Goal: Task Accomplishment & Management: Manage account settings

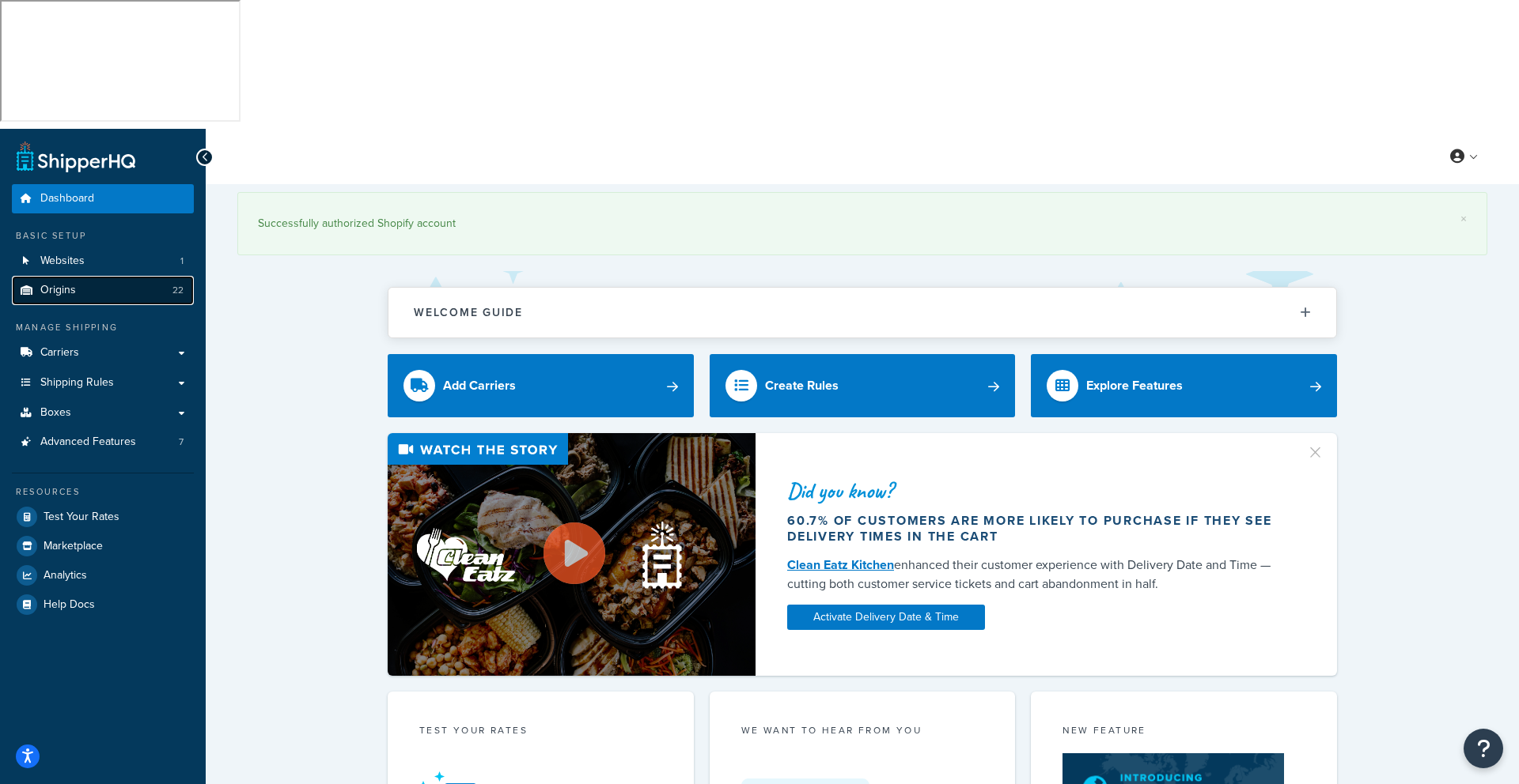
click at [49, 284] on span "Origins" at bounding box center [59, 290] width 36 height 14
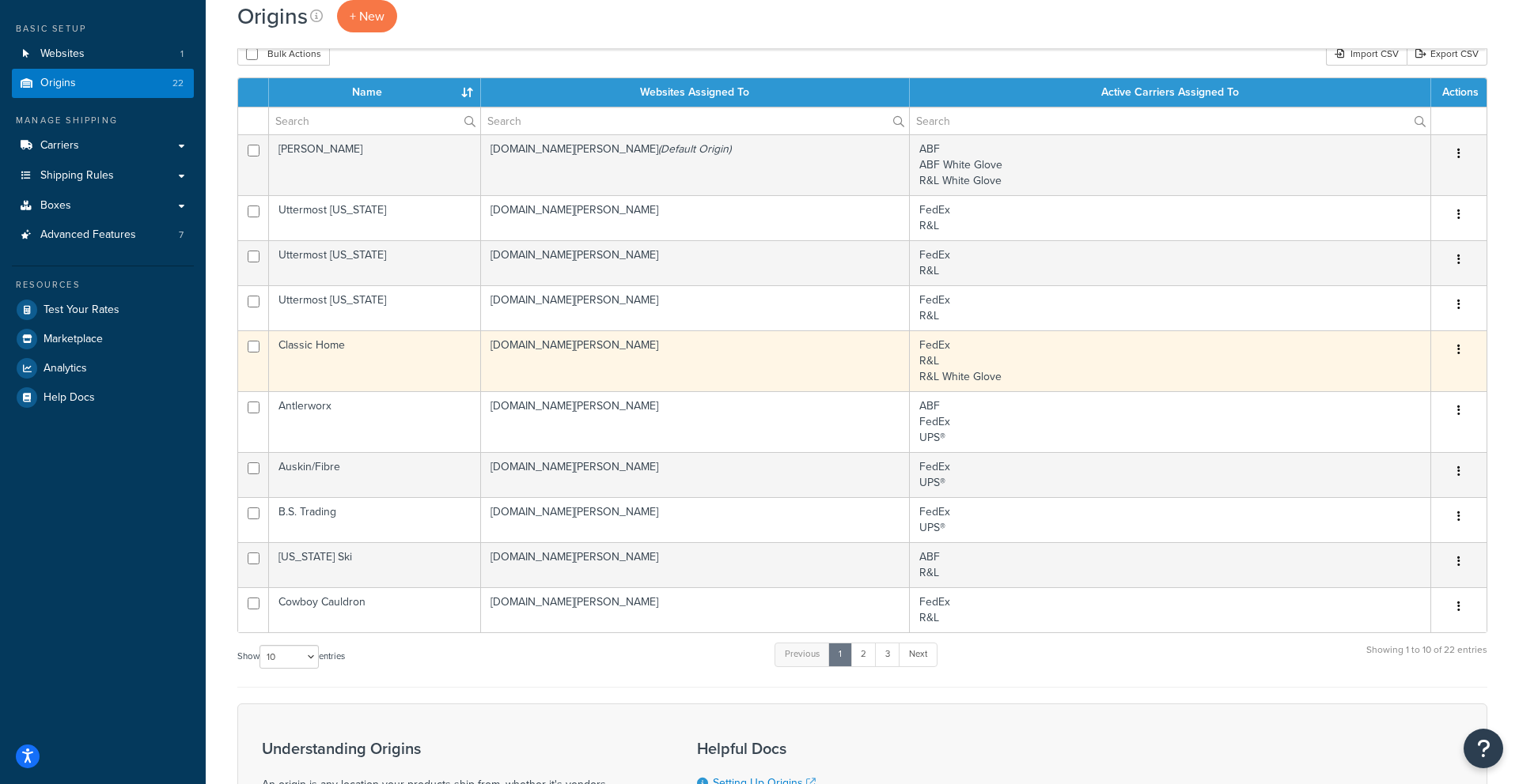
scroll to position [224, 0]
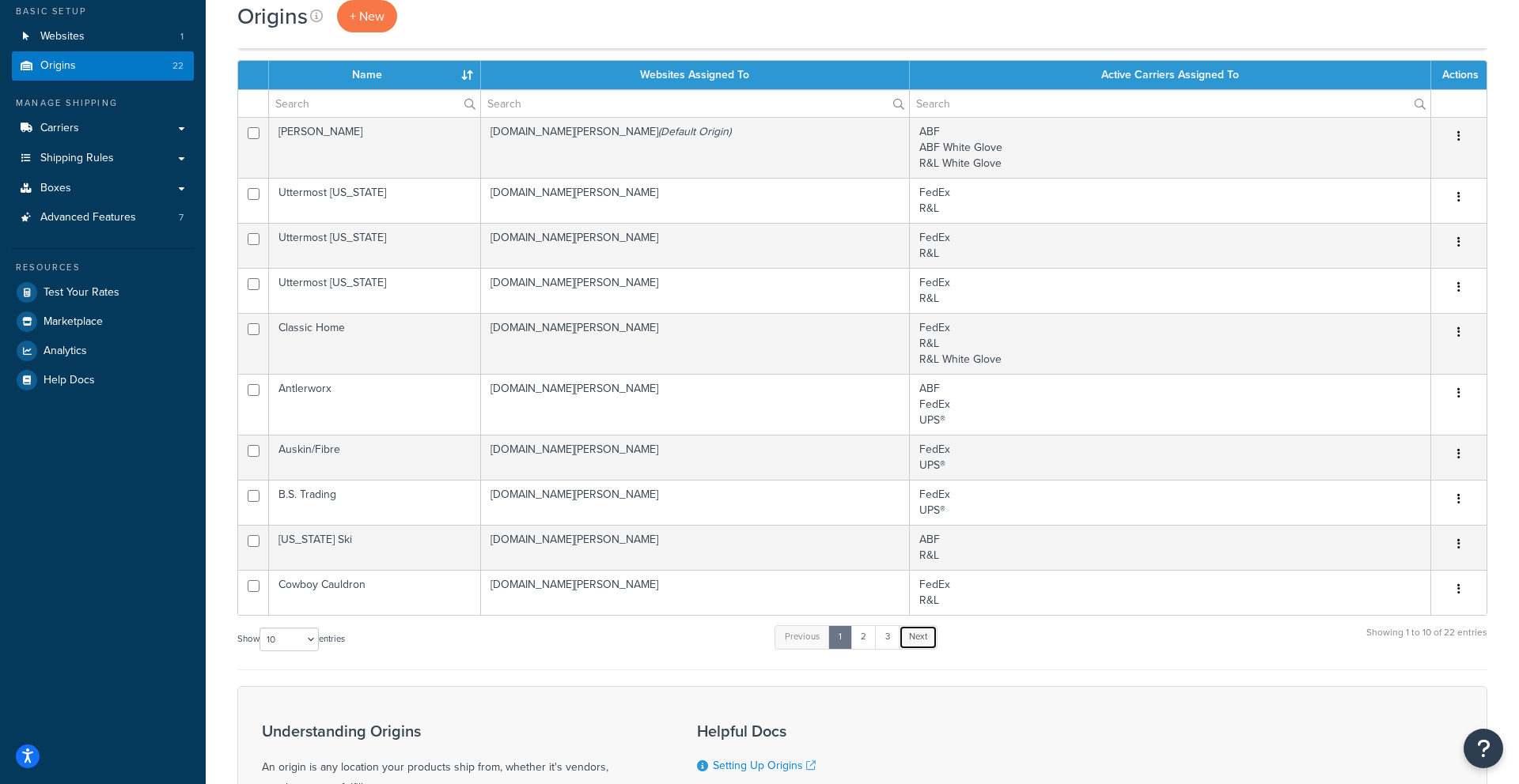
click at [919, 625] on link "Next" at bounding box center [918, 637] width 39 height 24
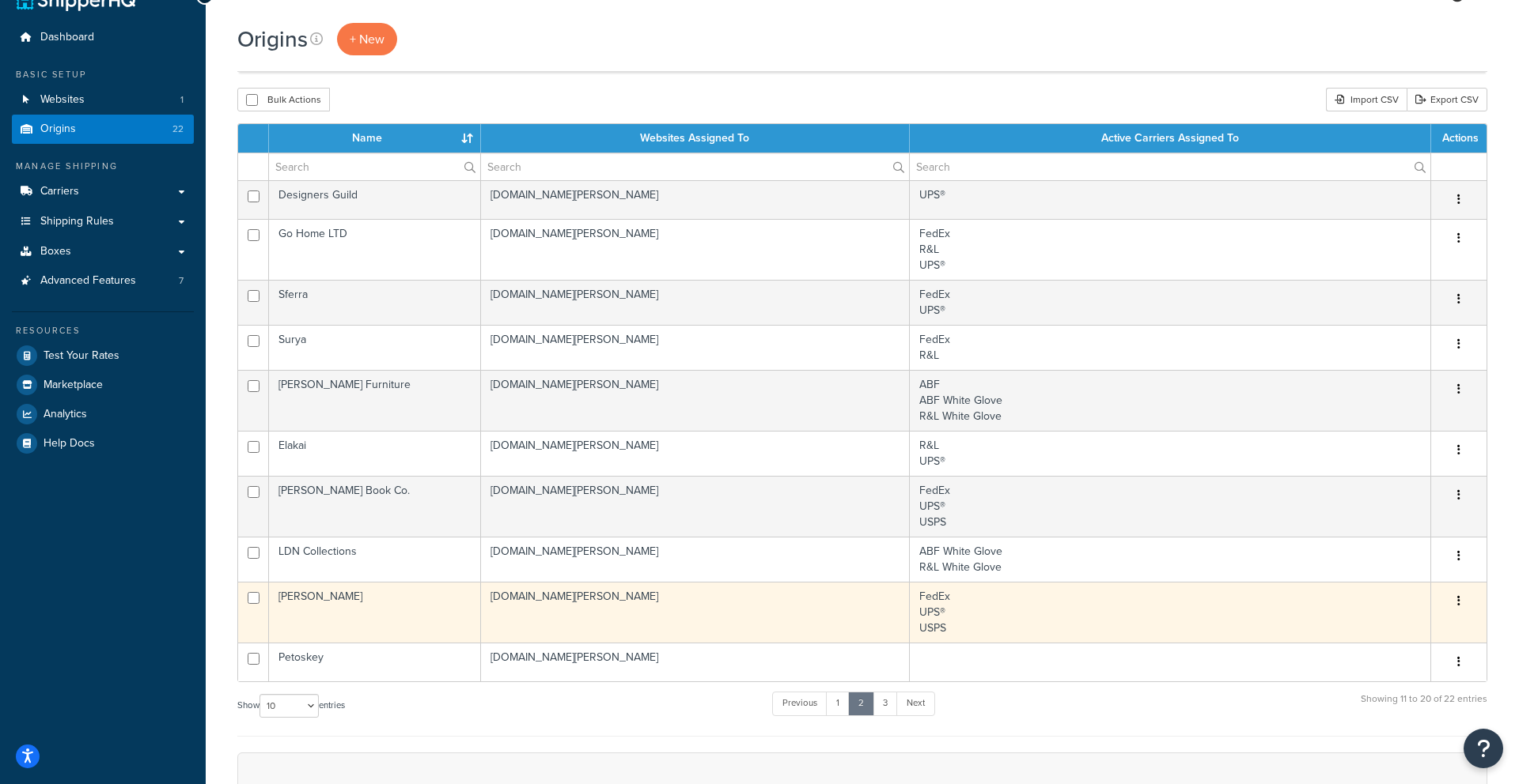
scroll to position [198, 0]
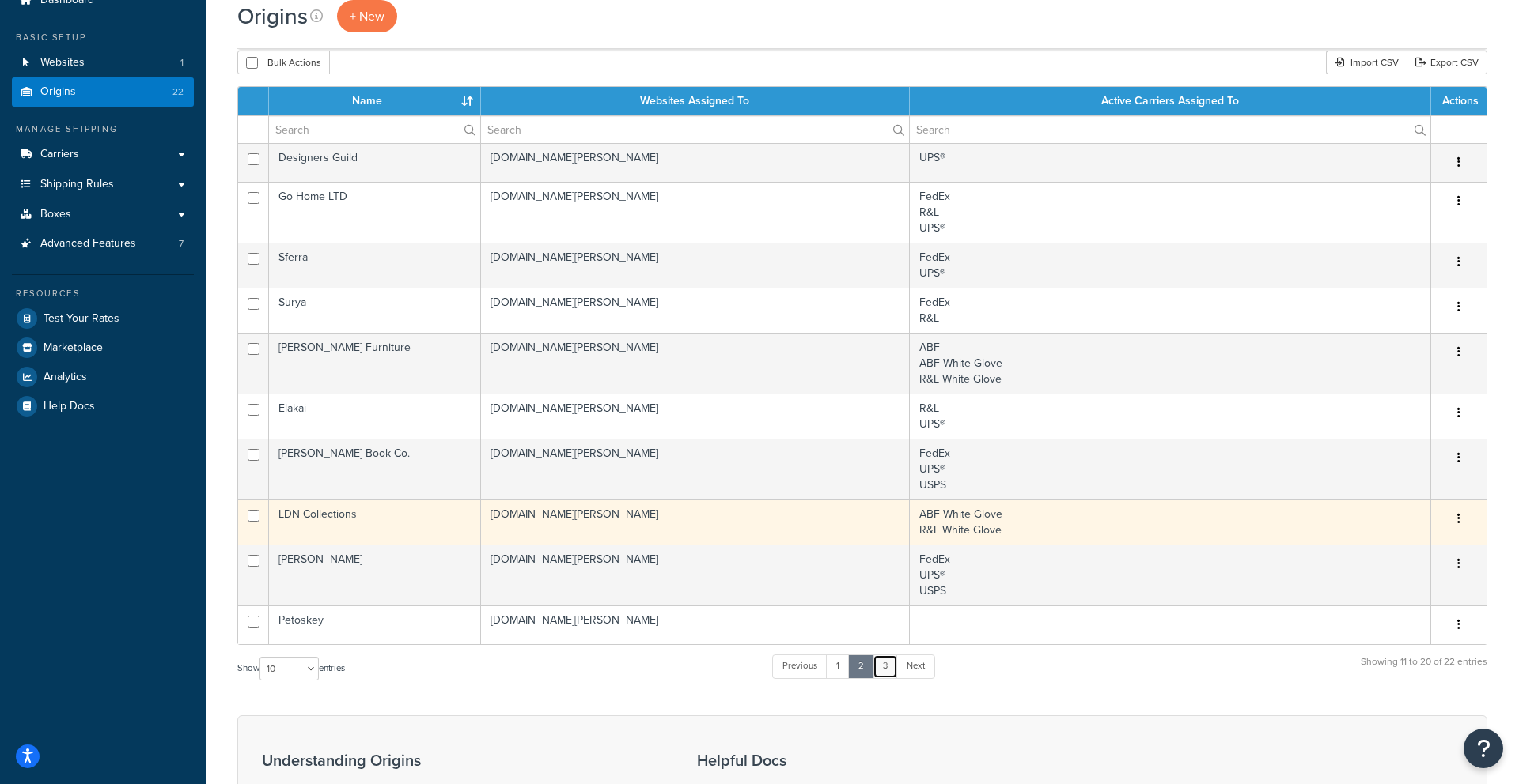
drag, startPoint x: 888, startPoint y: 533, endPoint x: 636, endPoint y: 413, distance: 279.1
click at [887, 655] on link "3" at bounding box center [884, 666] width 25 height 24
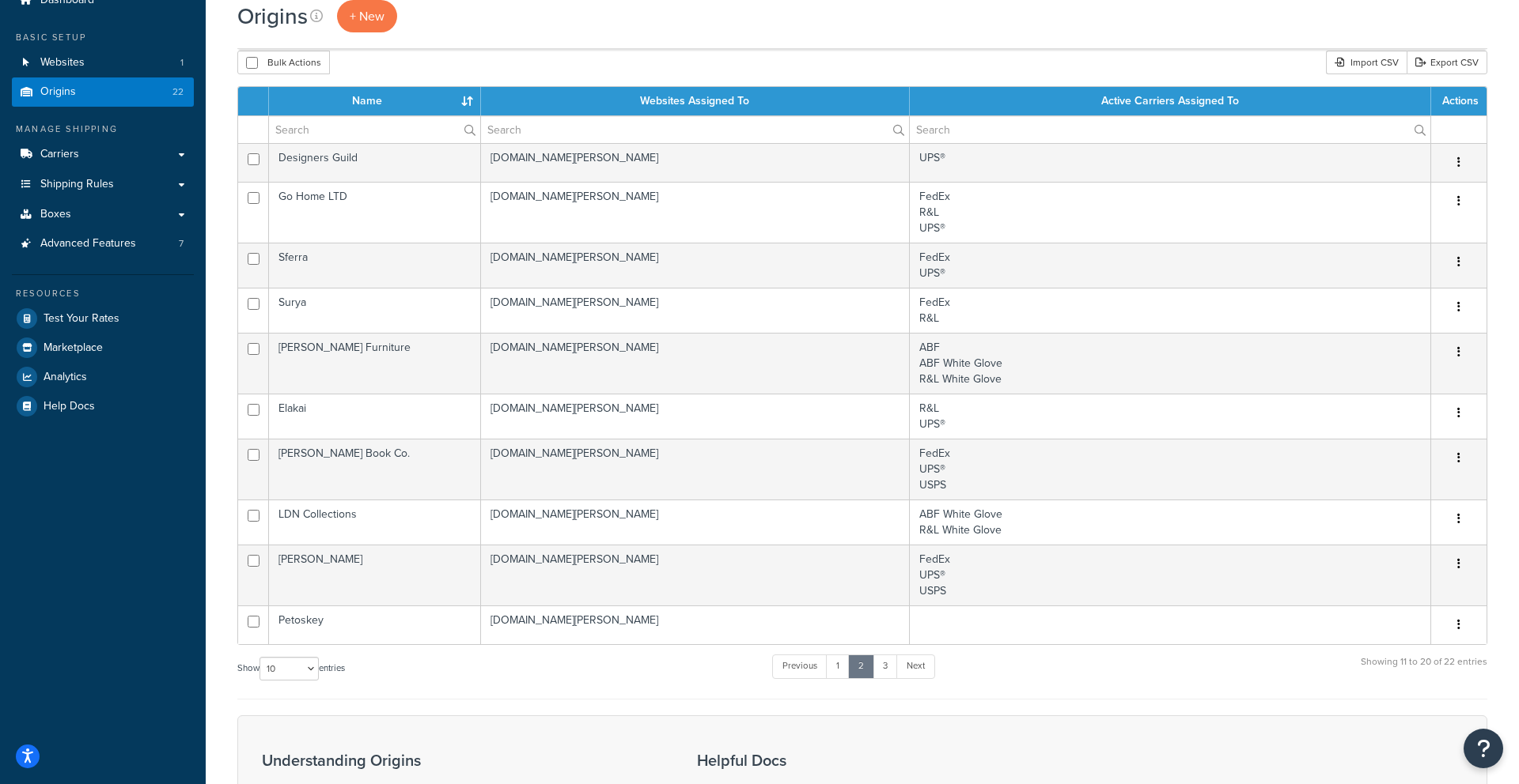
scroll to position [0, 0]
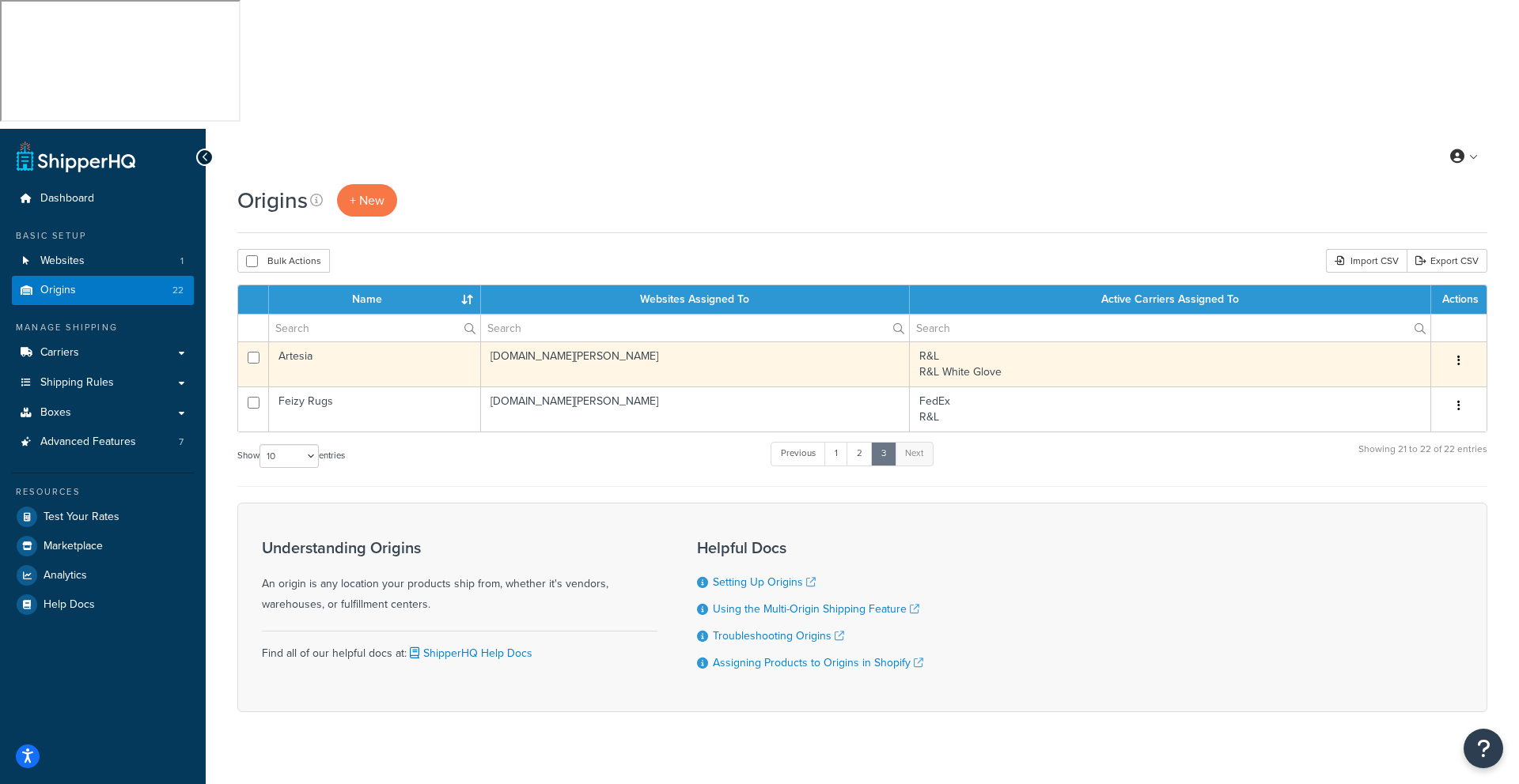
click at [419, 342] on td "Artesia" at bounding box center [375, 364] width 212 height 45
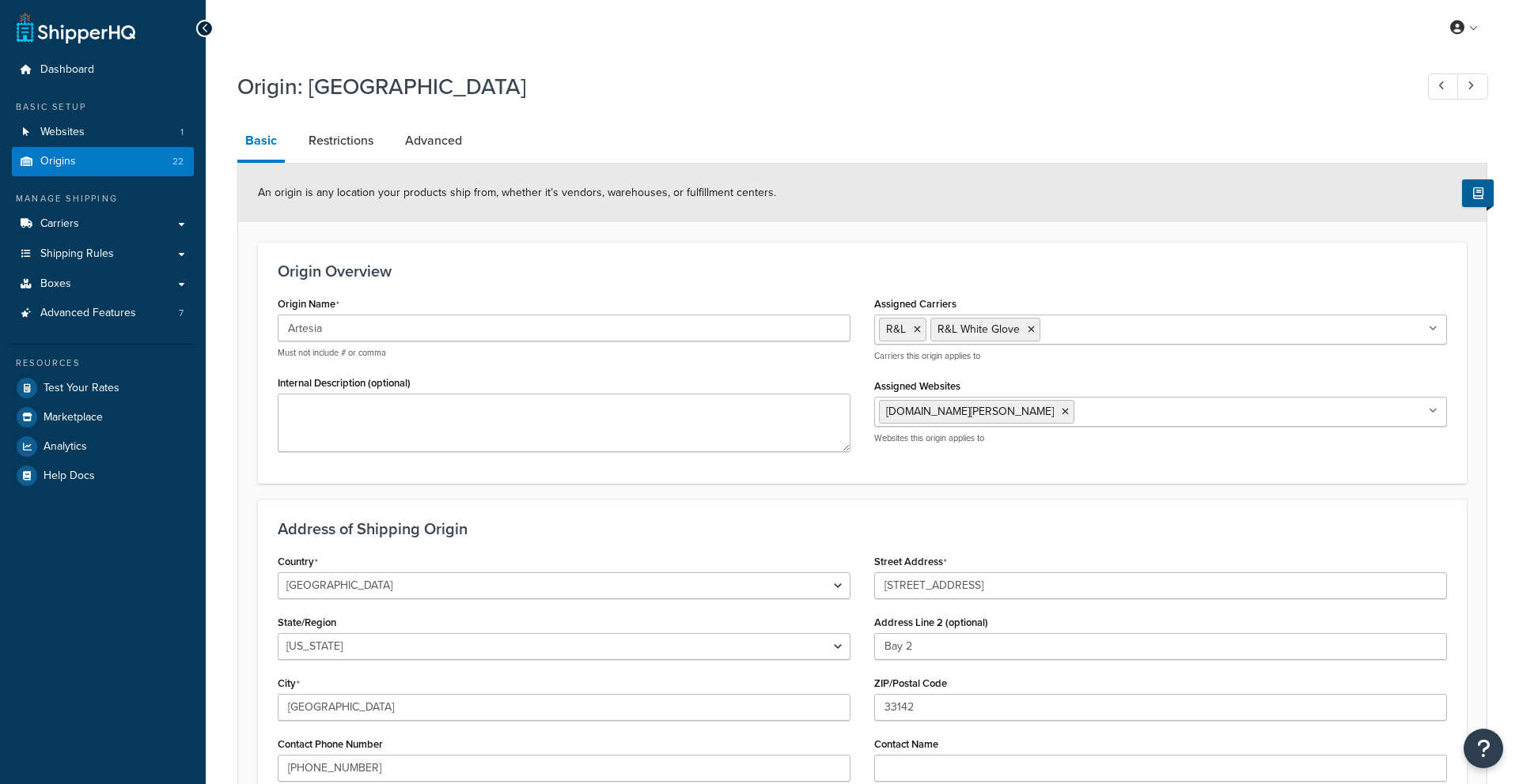
select select "9"
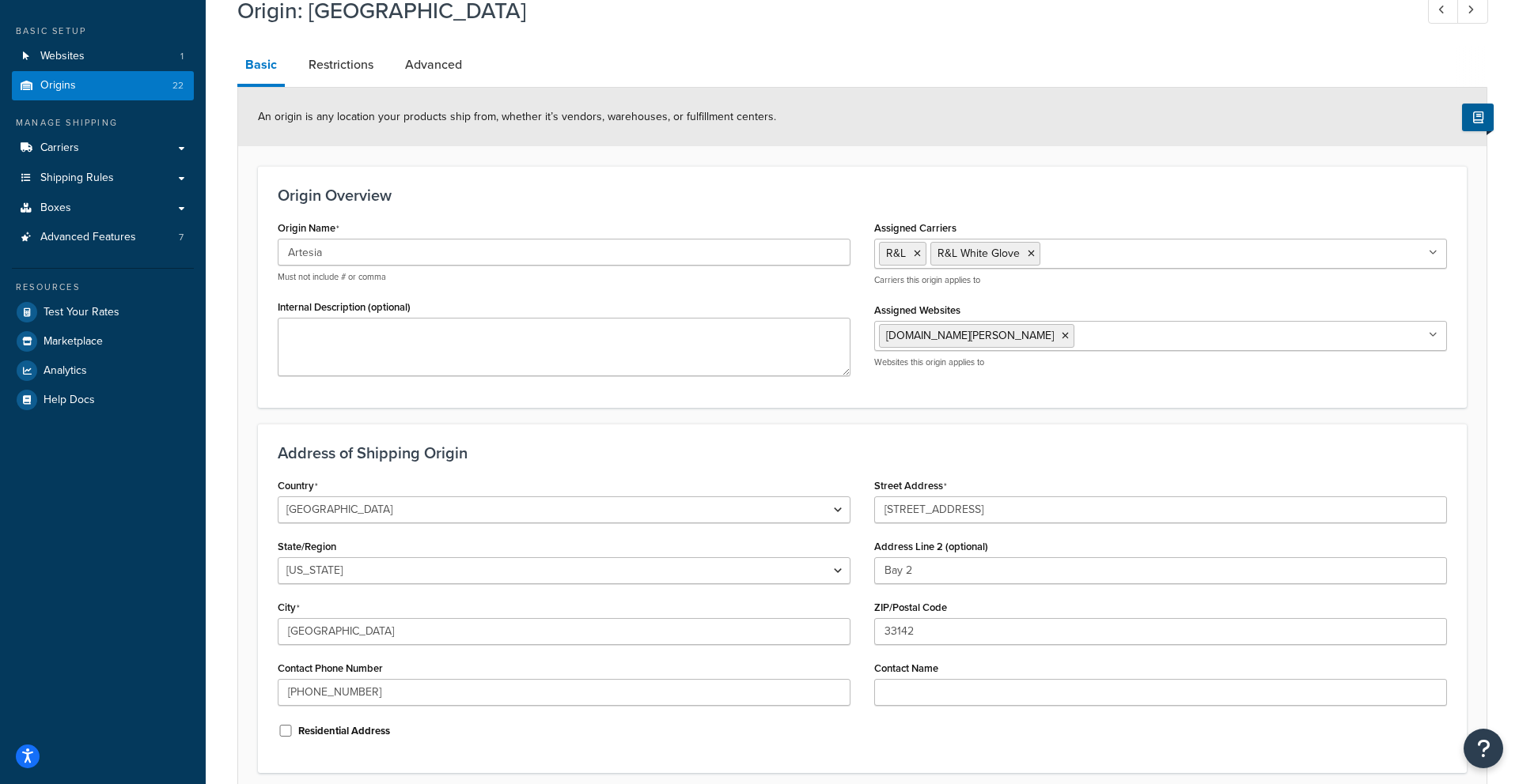
scroll to position [203, 0]
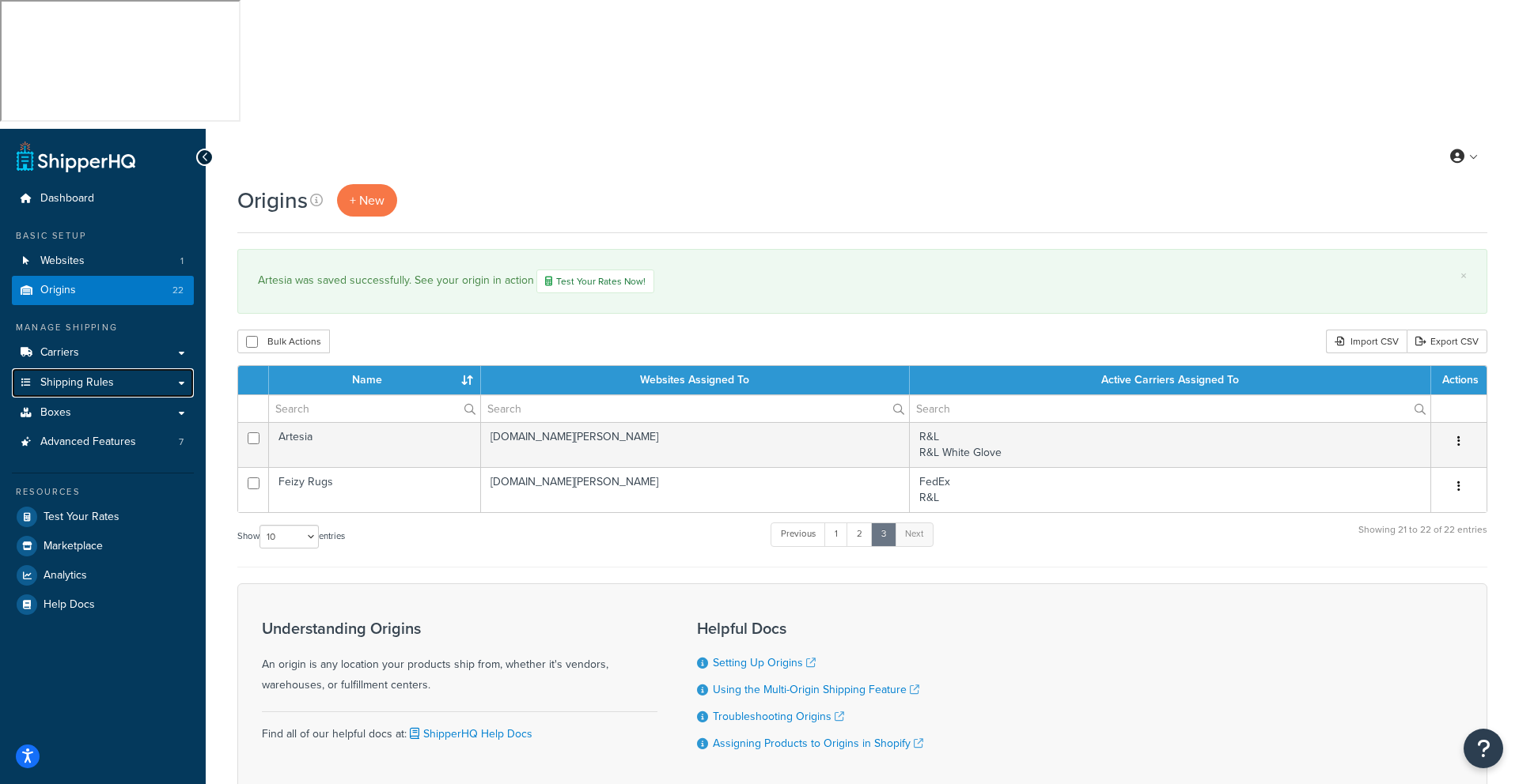
click at [65, 377] on span "Shipping Rules" at bounding box center [77, 383] width 73 height 14
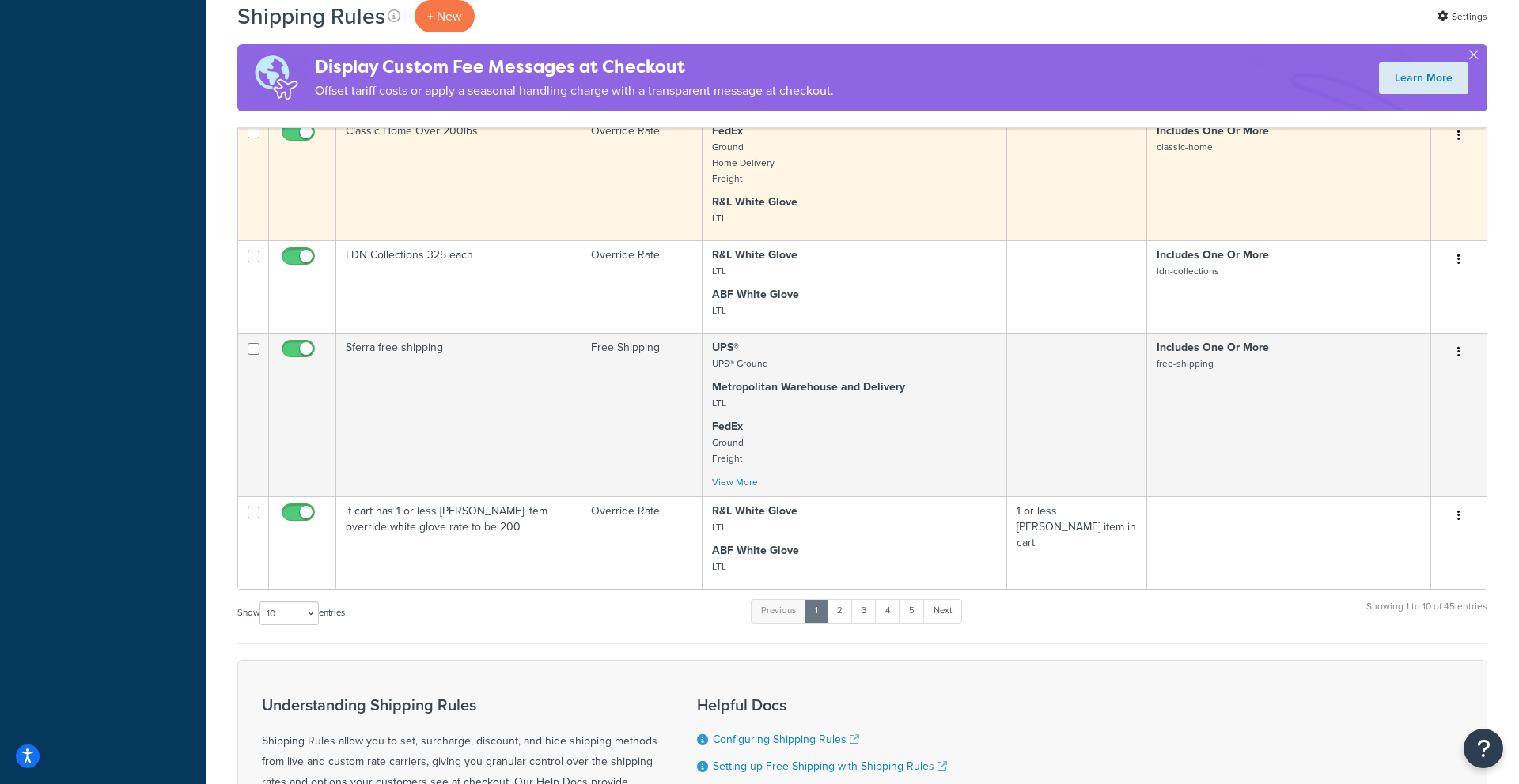
scroll to position [871, 0]
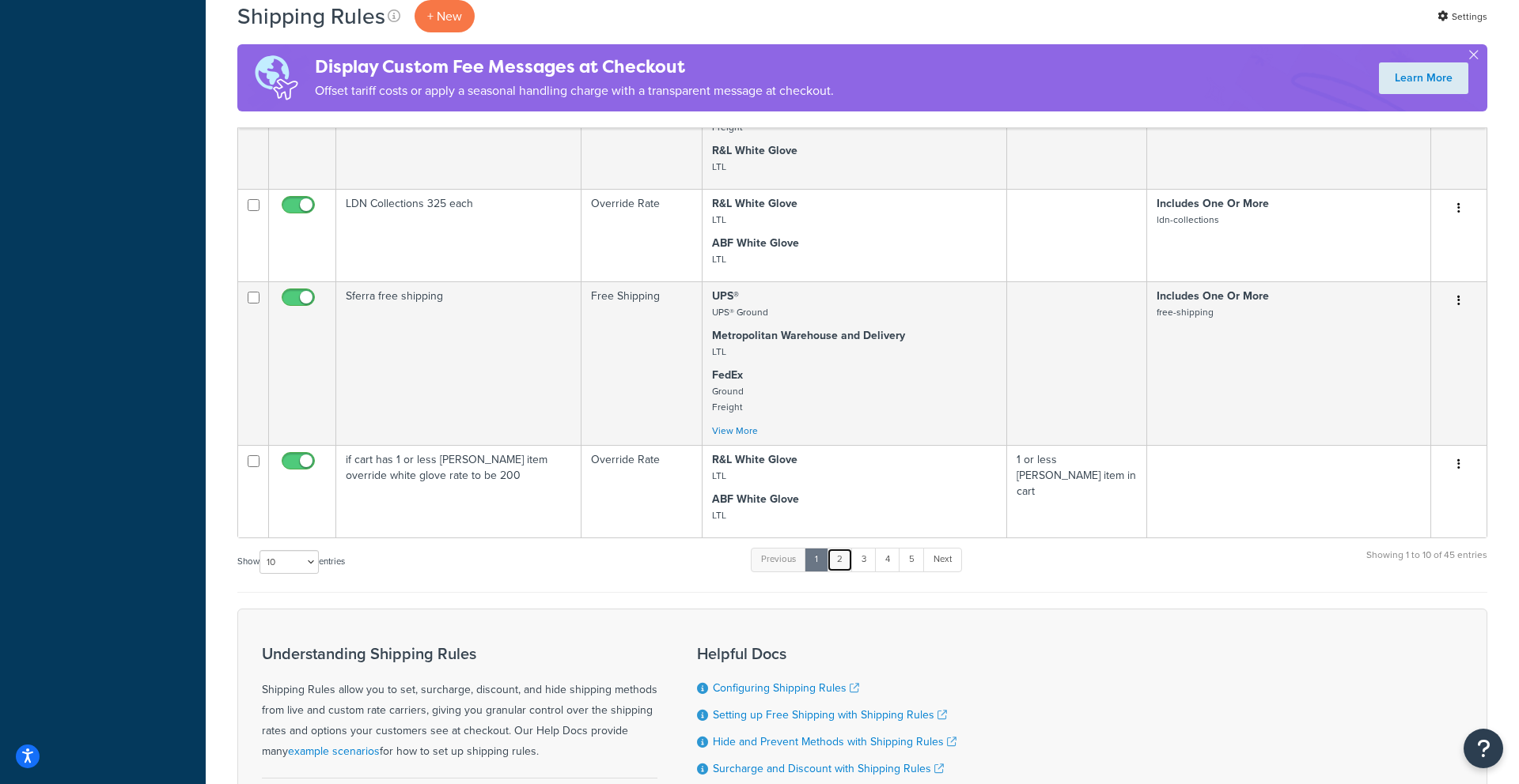
click at [849, 548] on link "2" at bounding box center [840, 560] width 26 height 24
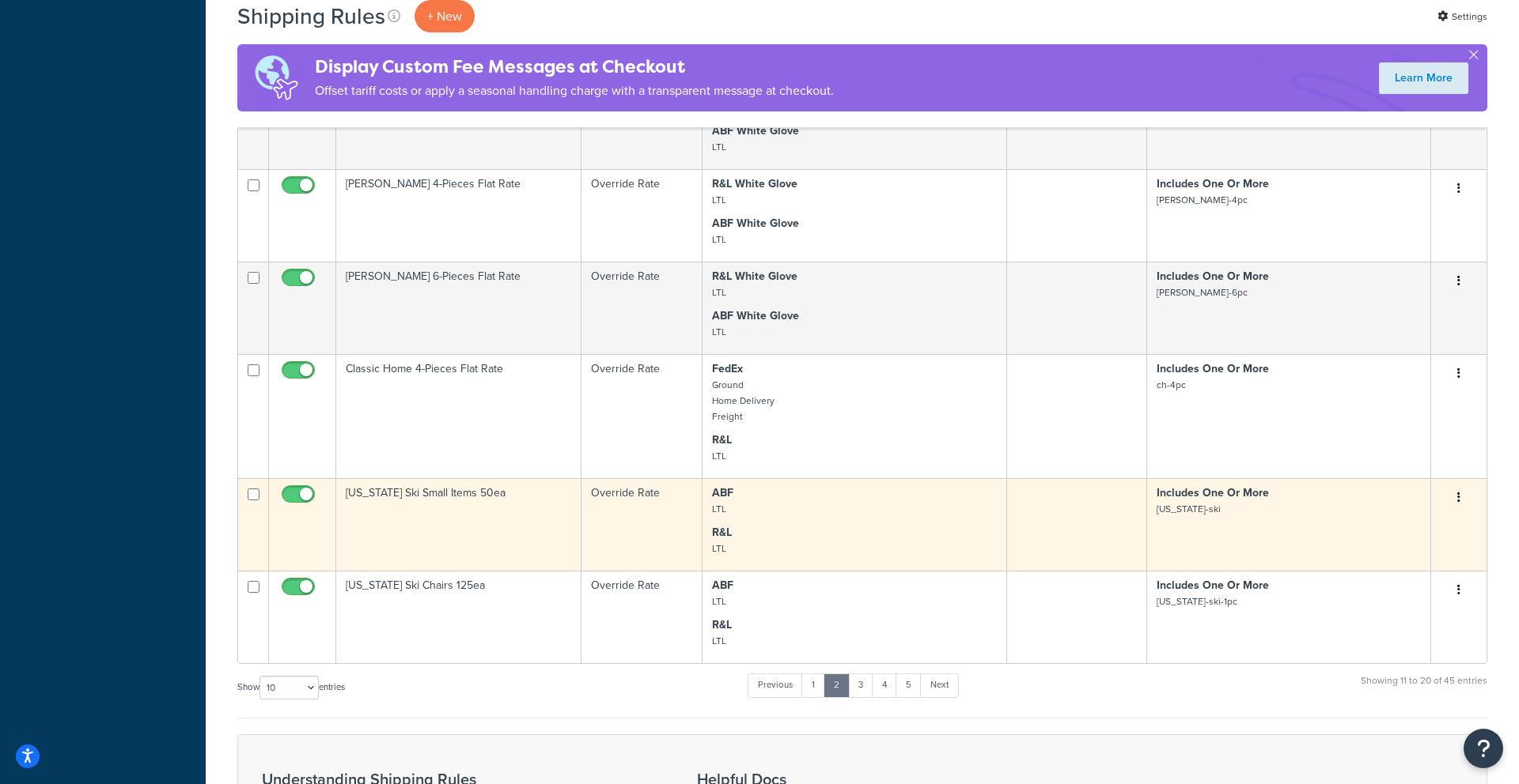
scroll to position [978, 0]
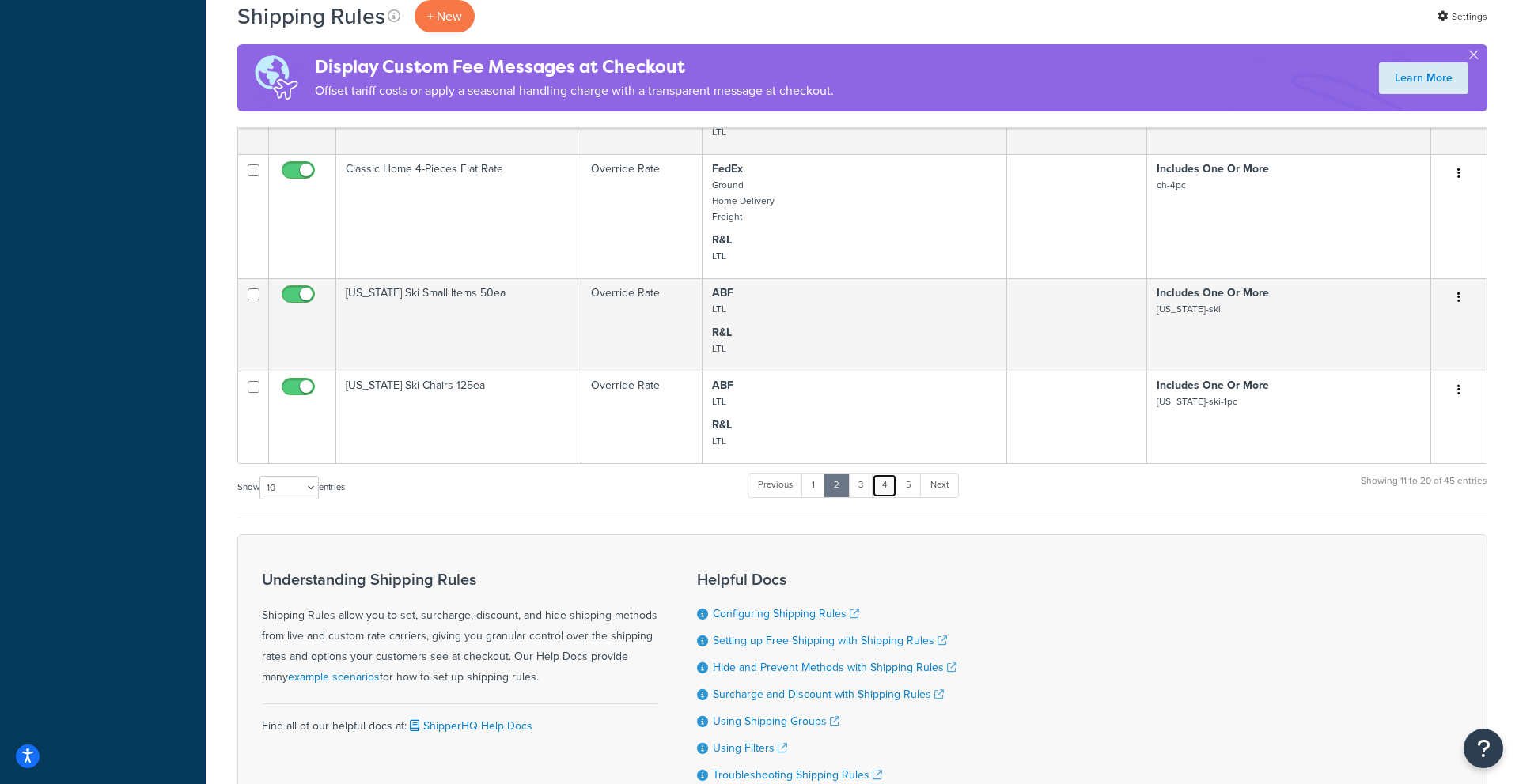
click at [888, 473] on link "4" at bounding box center [884, 485] width 25 height 24
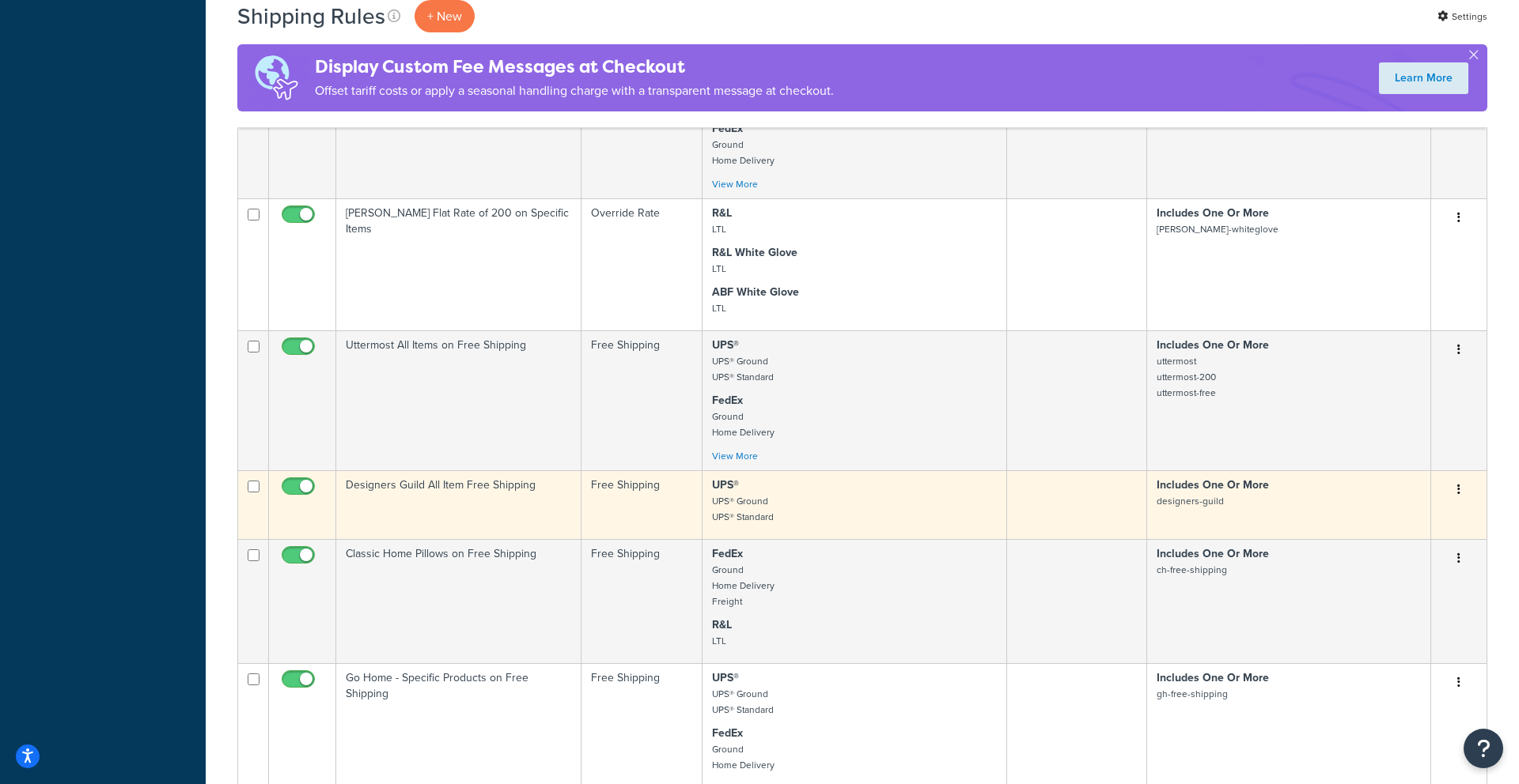
scroll to position [1278, 0]
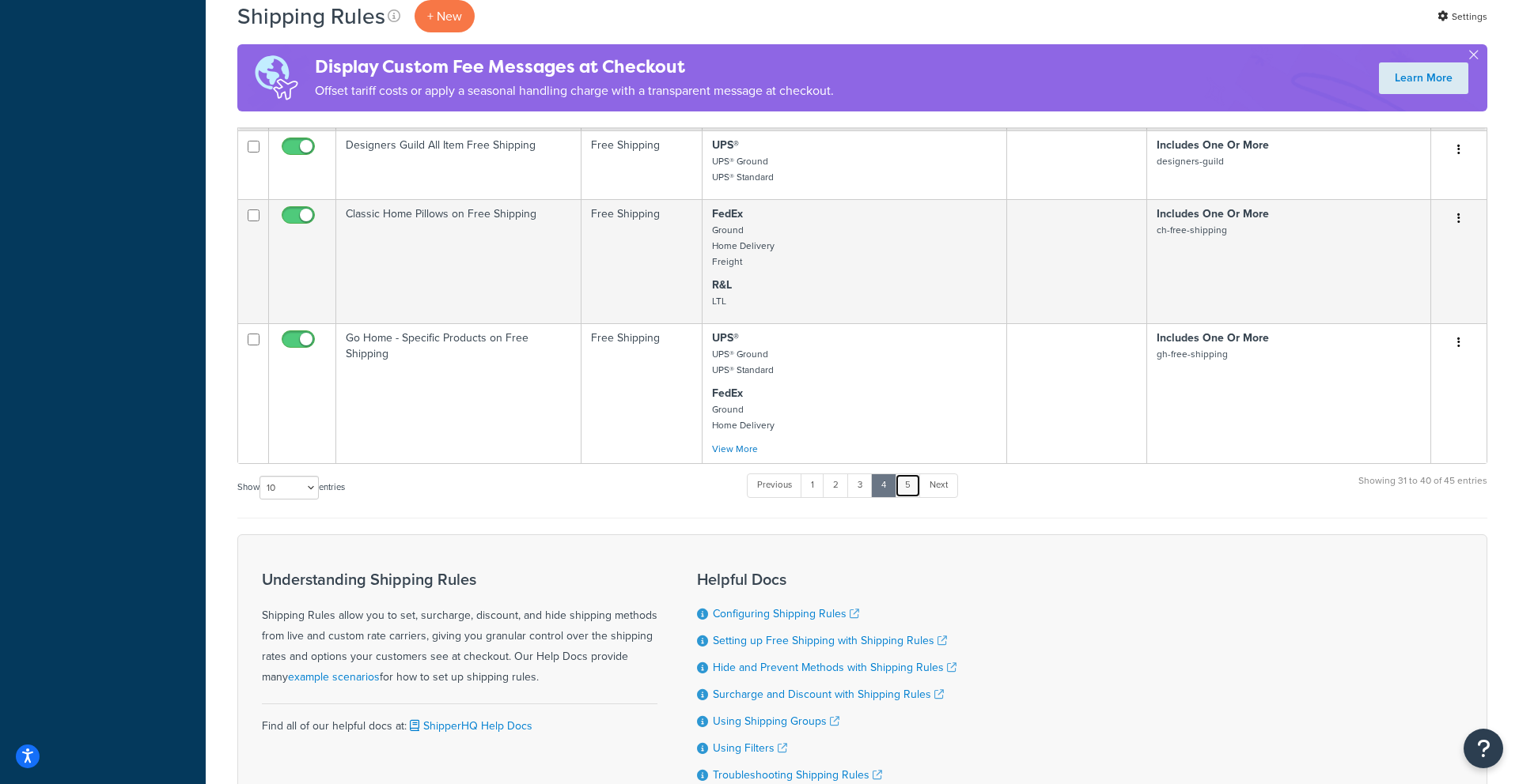
drag, startPoint x: 914, startPoint y: 354, endPoint x: 840, endPoint y: 373, distance: 76.4
click at [913, 473] on link "5" at bounding box center [908, 485] width 26 height 24
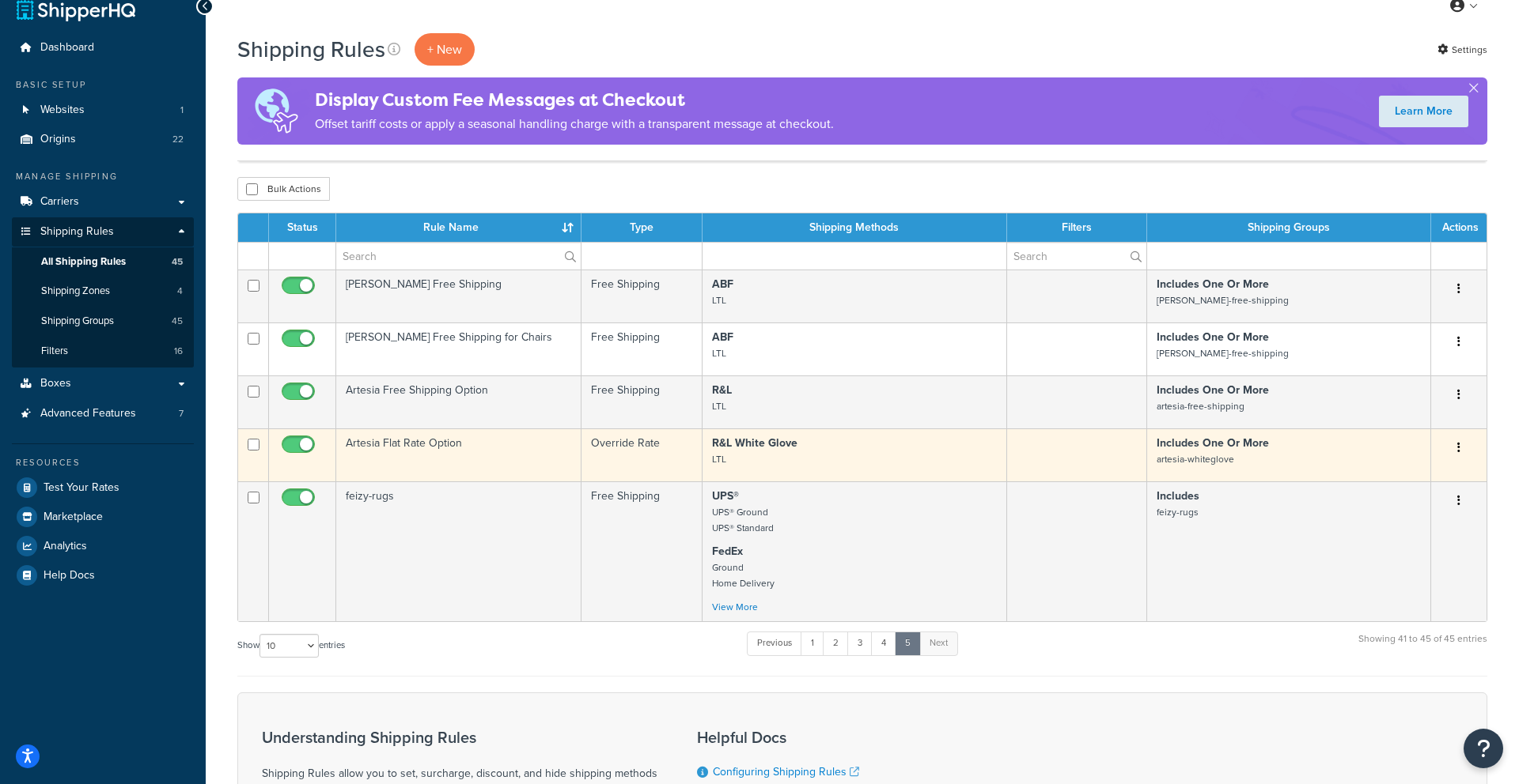
scroll to position [152, 0]
